Goal: Task Accomplishment & Management: Use online tool/utility

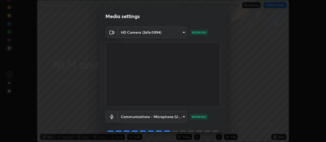
scroll to position [25, 0]
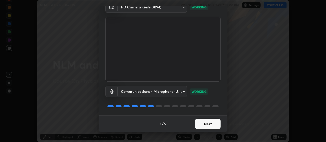
click at [205, 125] on button "Next" at bounding box center [207, 124] width 25 height 10
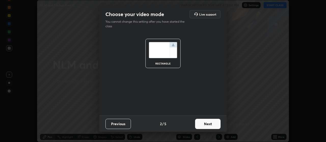
scroll to position [0, 0]
click at [205, 123] on button "Next" at bounding box center [207, 124] width 25 height 10
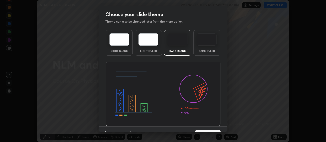
scroll to position [11, 0]
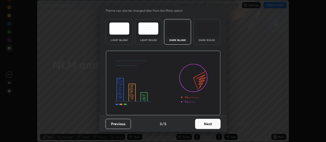
click at [204, 125] on button "Next" at bounding box center [207, 124] width 25 height 10
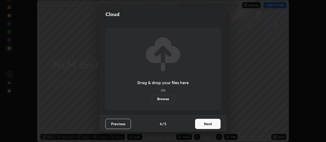
click at [204, 123] on button "Next" at bounding box center [207, 124] width 25 height 10
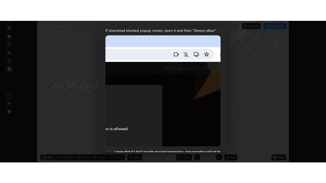
scroll to position [129, 0]
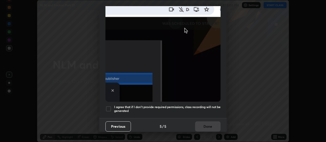
click at [187, 107] on h5 "I agree that if I don't provide required permissions, class recording will not …" at bounding box center [167, 109] width 106 height 8
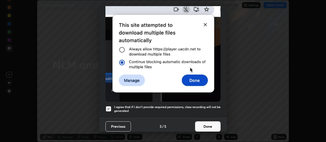
click at [202, 125] on button "Done" at bounding box center [207, 126] width 25 height 10
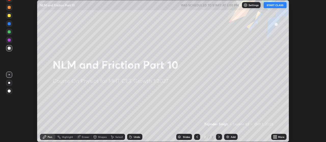
click at [271, 5] on button "START CLASS" at bounding box center [275, 5] width 23 height 6
click at [280, 137] on div "More" at bounding box center [281, 136] width 6 height 3
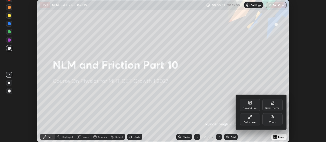
click at [252, 121] on div "Full screen" at bounding box center [250, 122] width 13 height 3
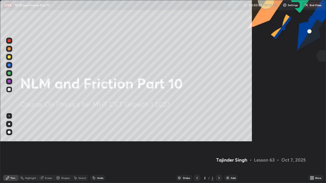
scroll to position [183, 326]
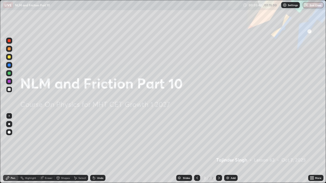
click at [224, 142] on div "Add" at bounding box center [230, 178] width 13 height 6
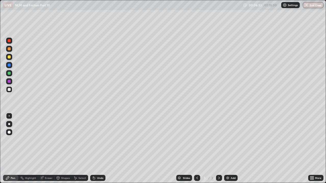
click at [98, 142] on div "Undo" at bounding box center [100, 178] width 6 height 3
click at [99, 142] on div "Undo" at bounding box center [100, 178] width 6 height 3
click at [99, 142] on div "Undo" at bounding box center [97, 178] width 15 height 6
click at [97, 142] on div "Undo" at bounding box center [97, 178] width 15 height 6
click at [96, 142] on div "Undo" at bounding box center [97, 178] width 15 height 6
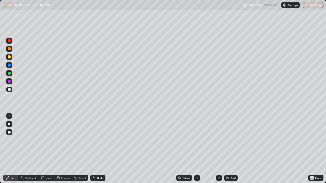
click at [95, 142] on div "Undo" at bounding box center [97, 178] width 15 height 6
click at [93, 142] on icon at bounding box center [94, 178] width 2 height 2
click at [94, 142] on icon at bounding box center [94, 178] width 4 height 4
click at [93, 142] on icon at bounding box center [94, 178] width 2 height 2
click at [9, 55] on div at bounding box center [9, 57] width 6 height 6
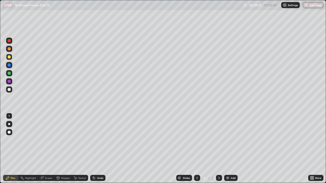
click at [52, 142] on div "Eraser" at bounding box center [49, 178] width 8 height 3
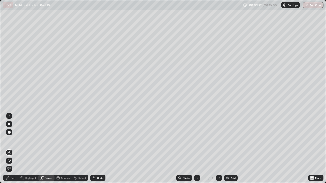
click at [11, 133] on div at bounding box center [9, 132] width 6 height 6
click at [10, 142] on div "Pen" at bounding box center [10, 178] width 15 height 6
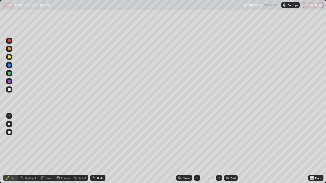
click at [231, 142] on div "Add" at bounding box center [233, 178] width 5 height 3
click at [8, 90] on div at bounding box center [9, 89] width 3 height 3
click at [9, 57] on div at bounding box center [9, 57] width 3 height 3
click at [9, 90] on div at bounding box center [9, 89] width 3 height 3
click at [96, 142] on div "Undo" at bounding box center [97, 178] width 15 height 6
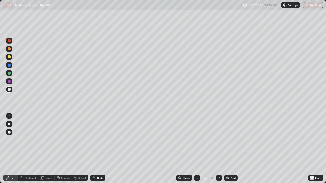
click at [99, 142] on div "Undo" at bounding box center [100, 178] width 6 height 3
click at [229, 142] on img at bounding box center [228, 178] width 4 height 4
click at [96, 142] on div "Undo" at bounding box center [97, 178] width 15 height 6
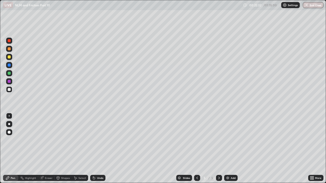
click at [98, 142] on div "Undo" at bounding box center [100, 178] width 6 height 3
click at [8, 57] on div at bounding box center [9, 57] width 3 height 3
click at [9, 89] on div at bounding box center [9, 89] width 3 height 3
click at [99, 142] on div "Undo" at bounding box center [97, 178] width 15 height 6
click at [231, 142] on div "Add" at bounding box center [233, 178] width 5 height 3
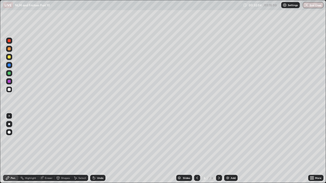
click at [197, 142] on div at bounding box center [197, 178] width 6 height 6
click at [218, 142] on icon at bounding box center [219, 178] width 4 height 4
click at [49, 142] on div "Eraser" at bounding box center [49, 178] width 8 height 3
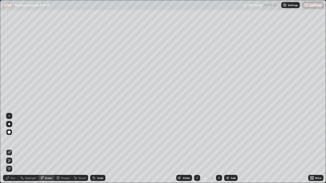
click at [9, 142] on span "Erase all" at bounding box center [9, 169] width 6 height 3
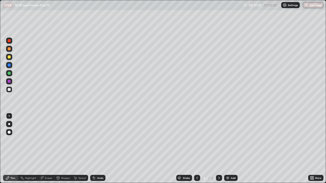
click at [9, 57] on div at bounding box center [9, 57] width 3 height 3
click at [7, 89] on div at bounding box center [9, 90] width 6 height 6
click at [9, 57] on div at bounding box center [9, 57] width 3 height 3
click at [97, 142] on div "Undo" at bounding box center [100, 178] width 6 height 3
click at [9, 72] on div at bounding box center [9, 73] width 3 height 3
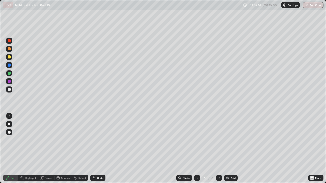
click at [232, 142] on div "Add" at bounding box center [233, 178] width 5 height 3
click at [9, 82] on div at bounding box center [9, 81] width 3 height 3
click at [9, 90] on div at bounding box center [9, 89] width 3 height 3
click at [9, 57] on div at bounding box center [9, 57] width 3 height 3
click at [96, 142] on div "Undo" at bounding box center [97, 178] width 15 height 6
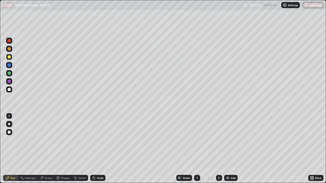
click at [96, 142] on div "Undo" at bounding box center [97, 178] width 15 height 6
click at [95, 142] on icon at bounding box center [94, 178] width 4 height 4
click at [96, 142] on div "Undo" at bounding box center [97, 178] width 15 height 6
click at [98, 142] on div "Undo" at bounding box center [100, 178] width 6 height 3
click at [97, 142] on div "Undo" at bounding box center [100, 178] width 6 height 3
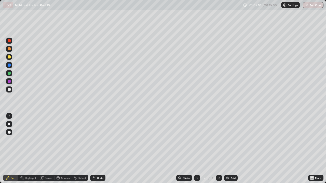
click at [99, 142] on div "Undo" at bounding box center [100, 178] width 6 height 3
click at [98, 142] on div "Undo" at bounding box center [100, 178] width 6 height 3
click at [46, 142] on div "Eraser" at bounding box center [46, 178] width 16 height 6
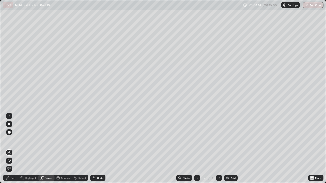
click at [9, 142] on div "Pen" at bounding box center [10, 178] width 15 height 6
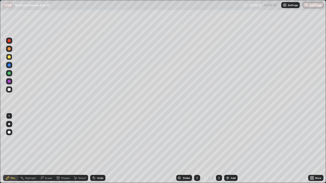
click at [8, 91] on div at bounding box center [9, 90] width 6 height 6
click at [9, 74] on div at bounding box center [9, 73] width 3 height 3
click at [97, 142] on div "Undo" at bounding box center [100, 178] width 6 height 3
click at [98, 142] on div "Undo" at bounding box center [97, 178] width 15 height 6
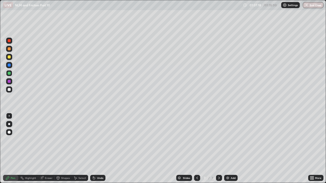
click at [99, 142] on div "Undo" at bounding box center [97, 178] width 15 height 6
click at [100, 142] on div "Undo" at bounding box center [97, 178] width 15 height 6
click at [101, 142] on div "Undo" at bounding box center [97, 178] width 15 height 6
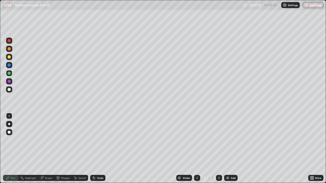
click at [100, 142] on div "Undo" at bounding box center [97, 178] width 15 height 6
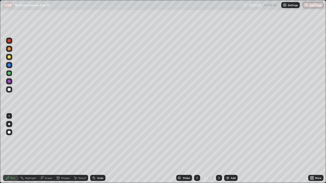
click at [100, 142] on div "Undo" at bounding box center [97, 178] width 15 height 6
click at [102, 142] on div "Undo" at bounding box center [97, 178] width 15 height 6
click at [197, 142] on icon at bounding box center [197, 178] width 4 height 4
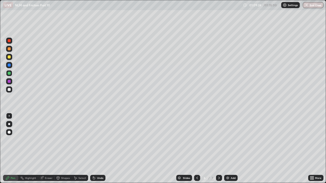
click at [218, 142] on icon at bounding box center [219, 178] width 4 height 4
click at [310, 6] on button "End Class" at bounding box center [313, 5] width 20 height 6
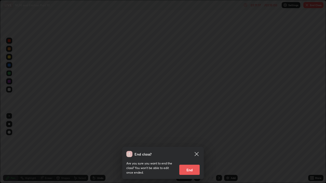
click at [190, 142] on button "End" at bounding box center [189, 170] width 20 height 10
